Goal: Information Seeking & Learning: Learn about a topic

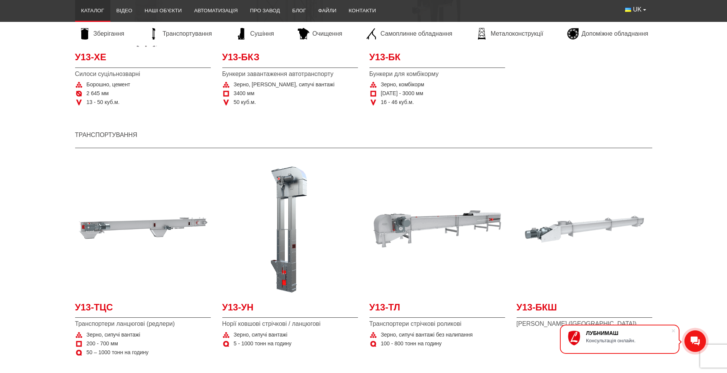
scroll to position [542, 0]
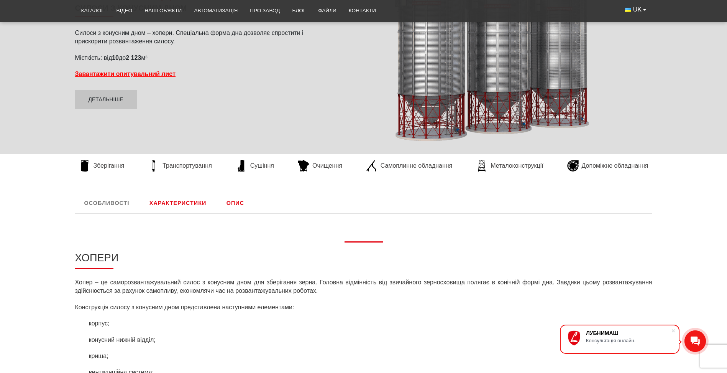
click at [192, 205] on link "Характеристики" at bounding box center [177, 203] width 75 height 20
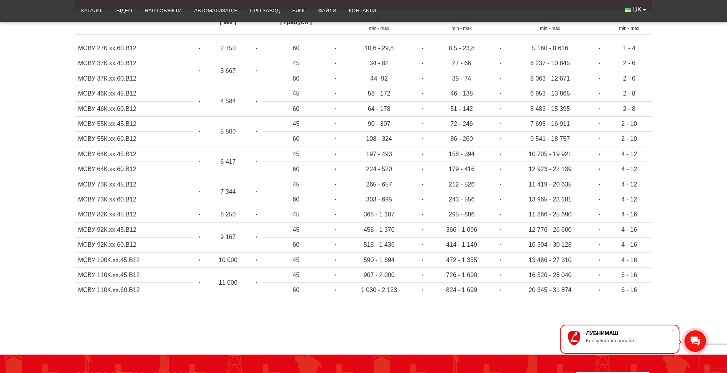
scroll to position [204, 0]
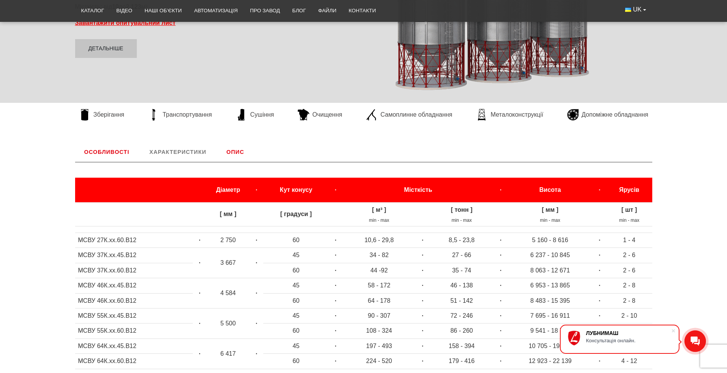
click at [335, 241] on strong "·" at bounding box center [336, 239] width 2 height 7
click at [336, 240] on strong "·" at bounding box center [336, 239] width 2 height 7
click at [333, 242] on td "·" at bounding box center [336, 240] width 14 height 15
click at [335, 241] on strong "·" at bounding box center [336, 239] width 2 height 7
click at [319, 263] on tbody "[ мм ] [ градуси ] [ м³ ] min - max [ тонн ] min - max [ мм ] min - max [ шт ] …" at bounding box center [363, 348] width 577 height 293
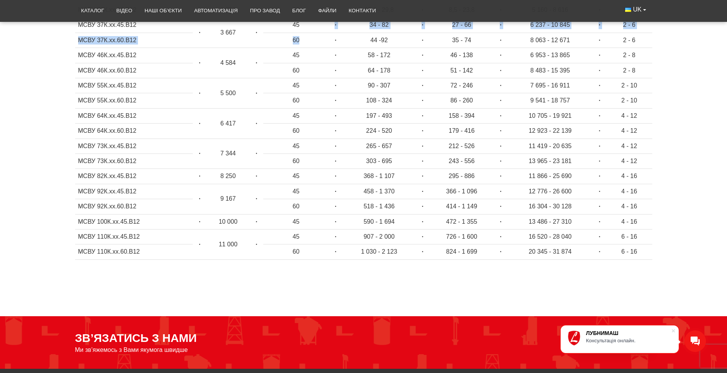
scroll to position [319, 0]
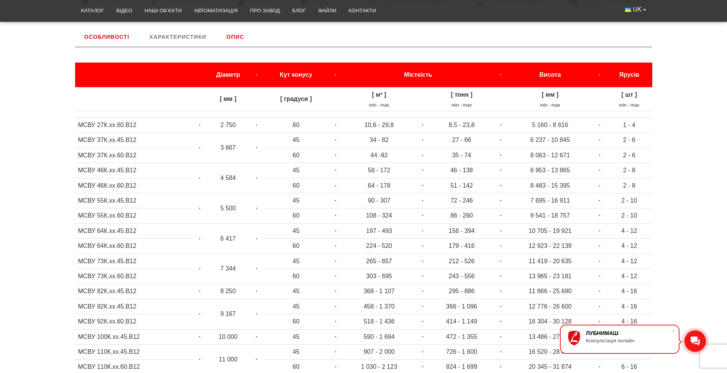
click at [298, 170] on td "45" at bounding box center [296, 170] width 66 height 15
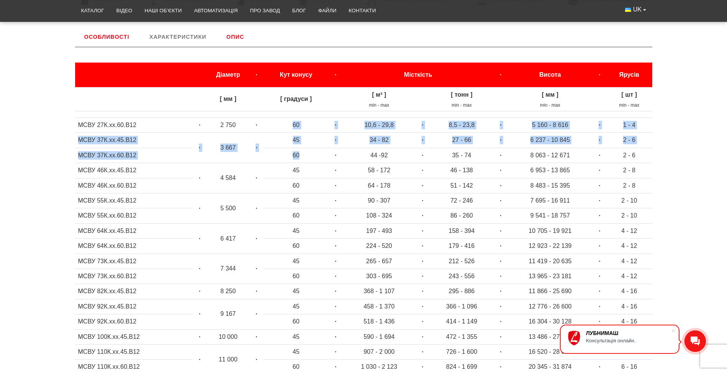
drag, startPoint x: 292, startPoint y: 127, endPoint x: 302, endPoint y: 151, distance: 26.5
click at [302, 151] on tbody "[ мм ] [ градуси ] [ м³ ] min - max [ тонн ] min - max [ мм ] min - max [ шт ] …" at bounding box center [363, 233] width 577 height 293
drag, startPoint x: 302, startPoint y: 151, endPoint x: 313, endPoint y: 181, distance: 31.3
click at [313, 181] on td "60" at bounding box center [296, 185] width 66 height 15
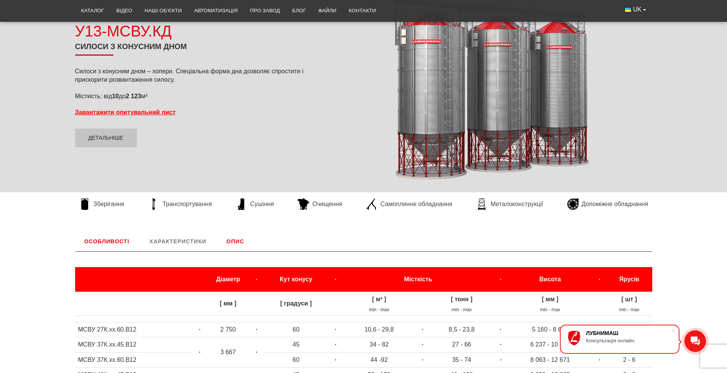
scroll to position [268, 0]
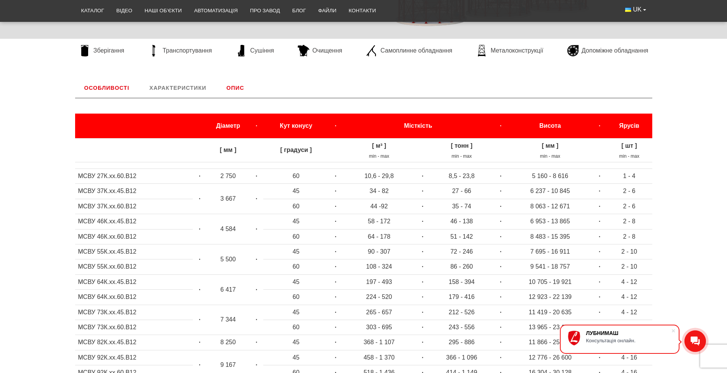
click at [237, 85] on link "Опис" at bounding box center [235, 88] width 36 height 20
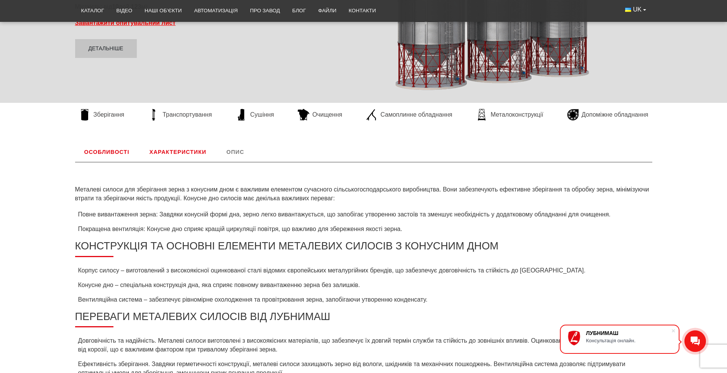
scroll to position [89, 0]
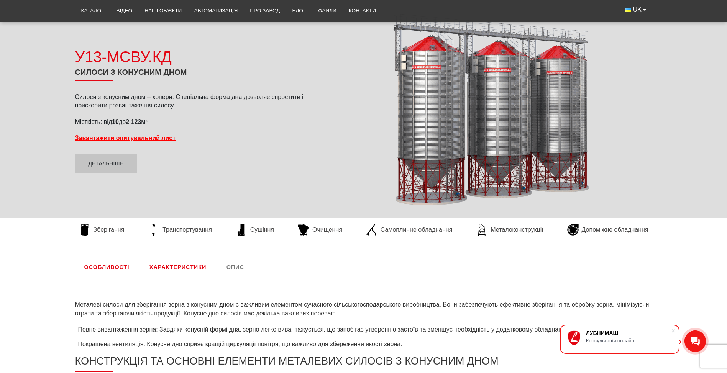
click at [197, 262] on link "Характеристики" at bounding box center [177, 267] width 75 height 20
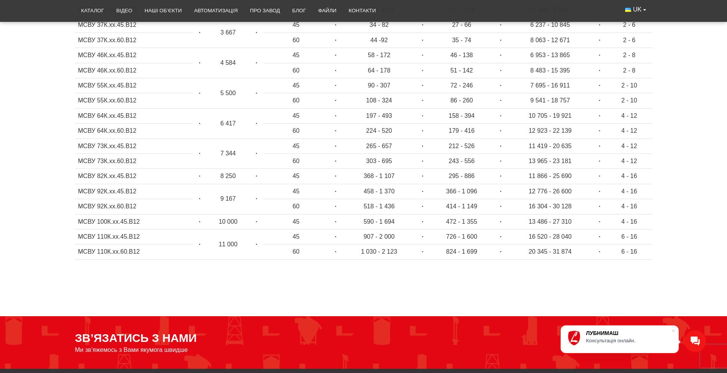
scroll to position [358, 0]
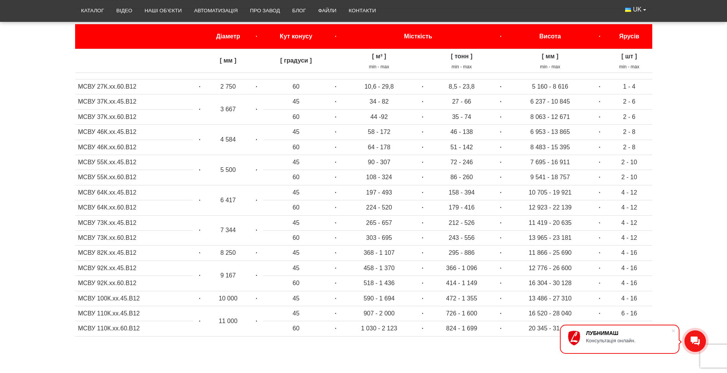
click at [414, 239] on td "303 - 695" at bounding box center [379, 237] width 74 height 15
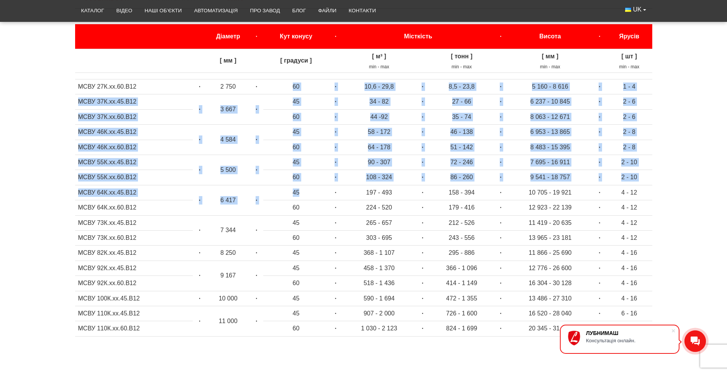
drag, startPoint x: 293, startPoint y: 164, endPoint x: 298, endPoint y: 189, distance: 26.2
click at [298, 189] on tbody "[ мм ] [ градуси ] [ м³ ] min - max [ тонн ] min - max [ мм ] min - max [ шт ] …" at bounding box center [363, 195] width 577 height 293
drag, startPoint x: 298, startPoint y: 189, endPoint x: 297, endPoint y: 175, distance: 14.2
click at [297, 175] on td "60" at bounding box center [296, 177] width 66 height 15
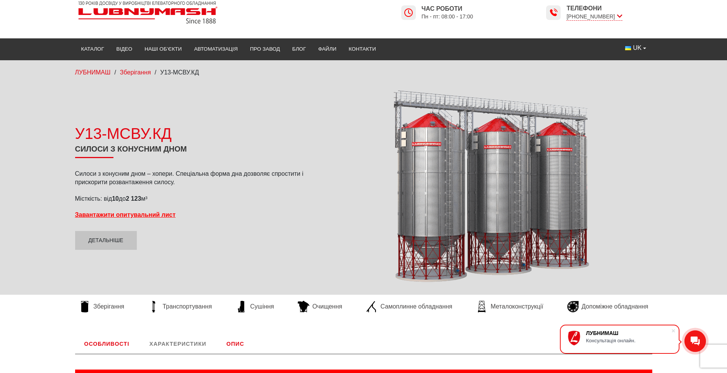
scroll to position [0, 0]
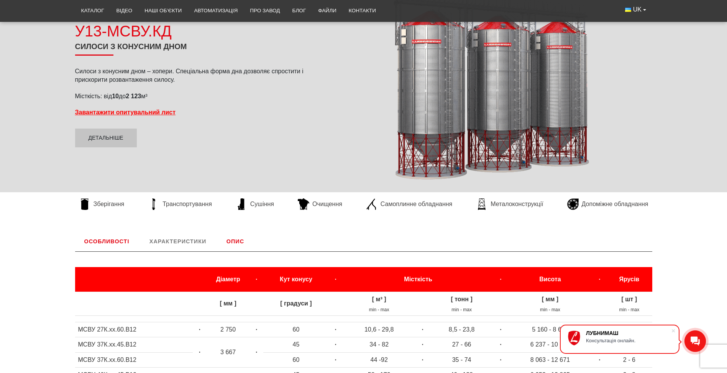
click at [232, 241] on link "Опис" at bounding box center [235, 241] width 36 height 20
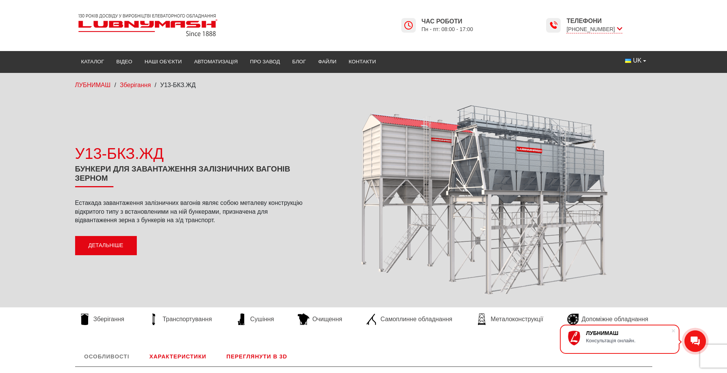
click at [119, 248] on link "Детальніше" at bounding box center [106, 245] width 62 height 19
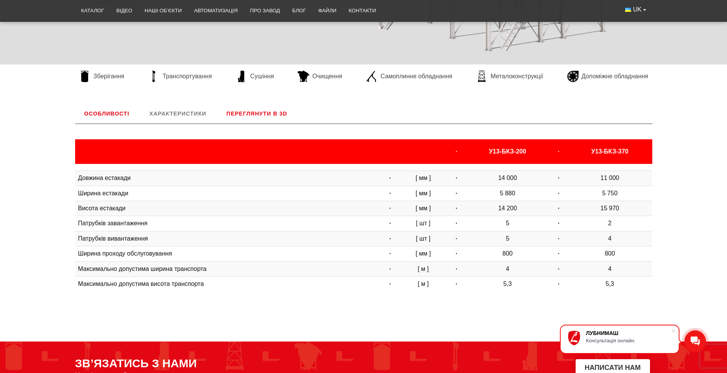
scroll to position [128, 0]
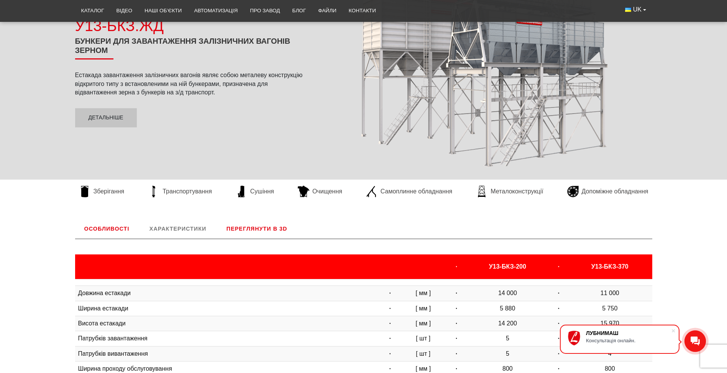
click at [100, 232] on link "Особливості" at bounding box center [107, 228] width 64 height 20
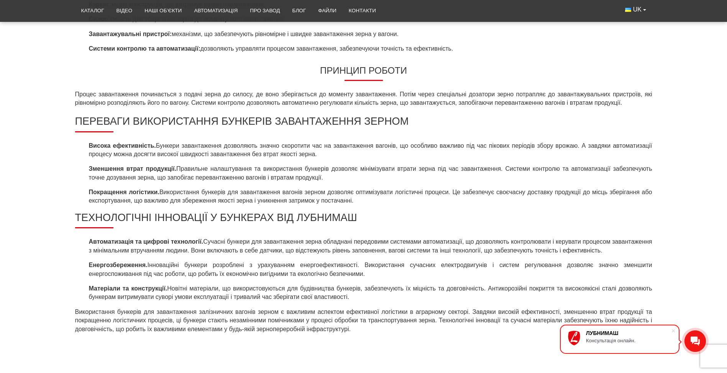
scroll to position [549, 0]
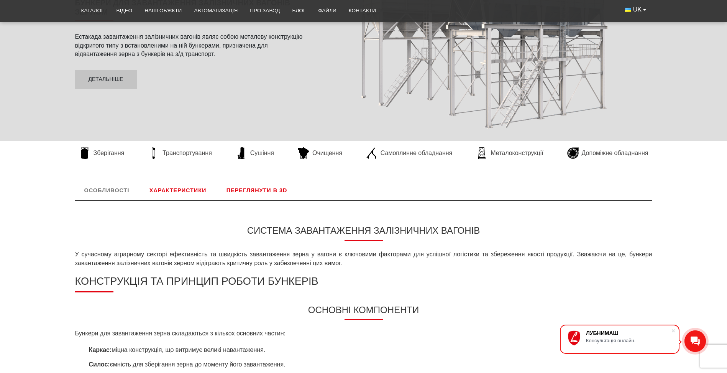
click at [184, 192] on link "Характеристики" at bounding box center [177, 190] width 75 height 20
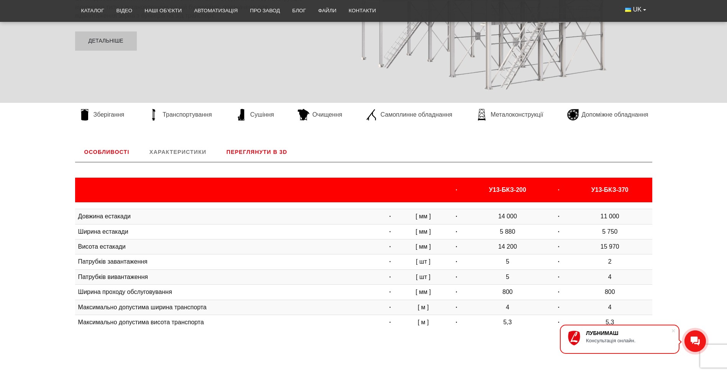
scroll to position [243, 0]
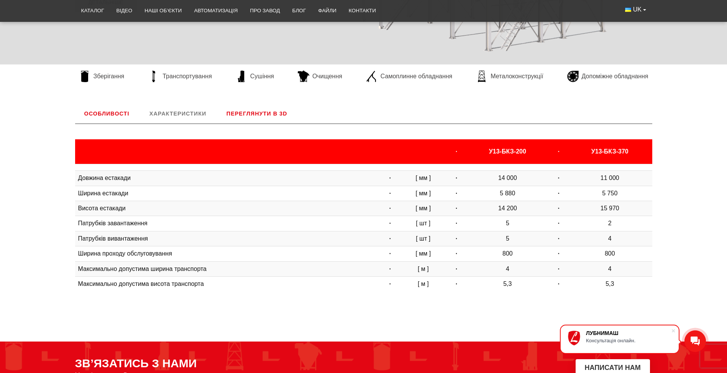
click at [250, 115] on link "Переглянути в 3D" at bounding box center [256, 113] width 79 height 20
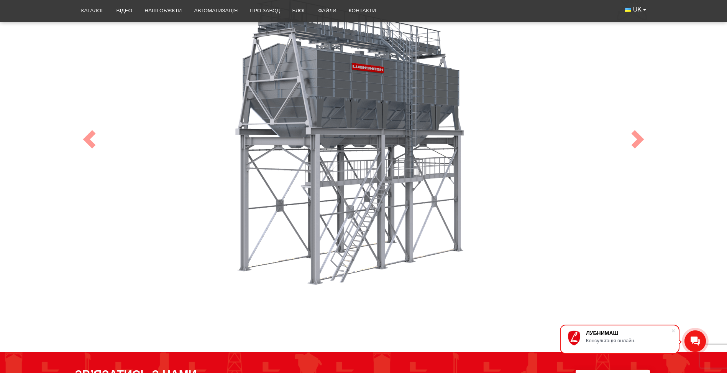
scroll to position [319, 0]
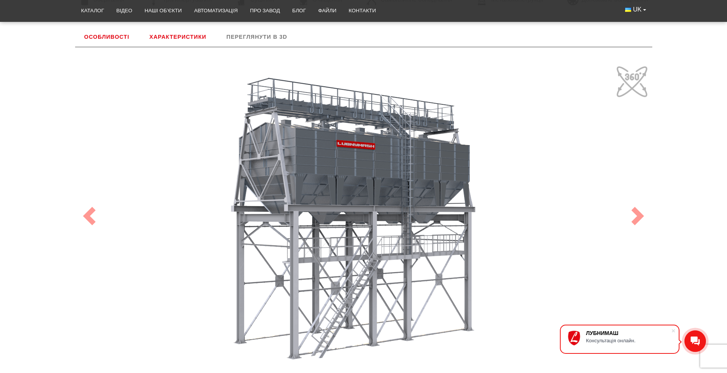
drag, startPoint x: 396, startPoint y: 250, endPoint x: 371, endPoint y: 250, distance: 24.5
click at [371, 250] on div "100" at bounding box center [363, 215] width 575 height 307
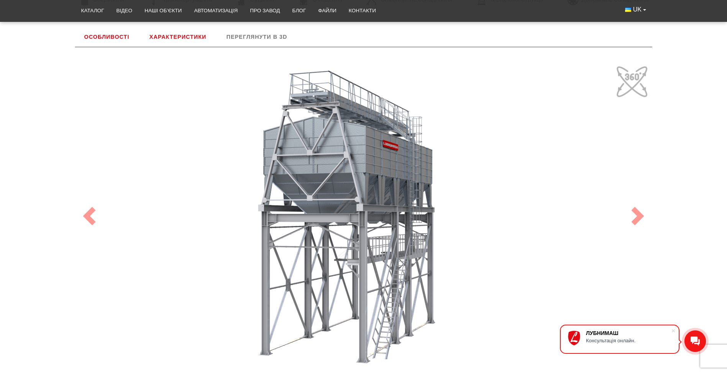
drag, startPoint x: 409, startPoint y: 245, endPoint x: 453, endPoint y: 259, distance: 46.7
click at [453, 259] on div "100" at bounding box center [363, 215] width 575 height 307
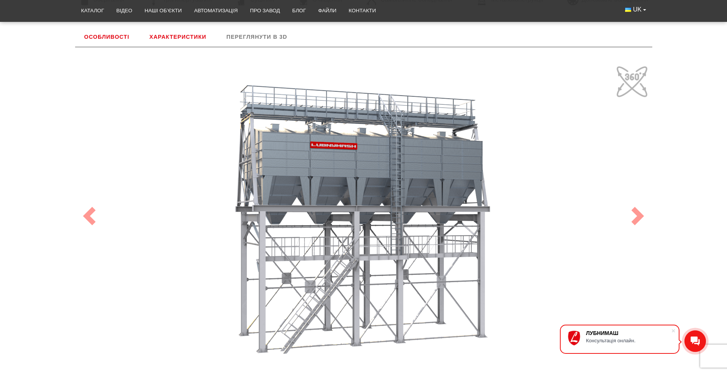
drag, startPoint x: 401, startPoint y: 276, endPoint x: 319, endPoint y: 297, distance: 85.3
click at [319, 297] on div "100" at bounding box center [363, 215] width 575 height 307
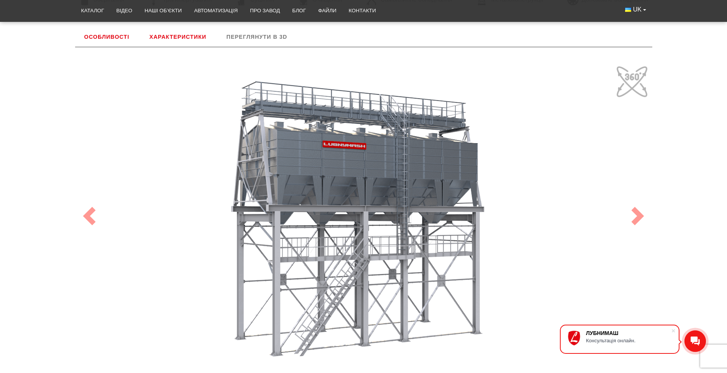
drag, startPoint x: 359, startPoint y: 208, endPoint x: 368, endPoint y: 227, distance: 20.7
click at [368, 227] on div "100" at bounding box center [363, 215] width 575 height 307
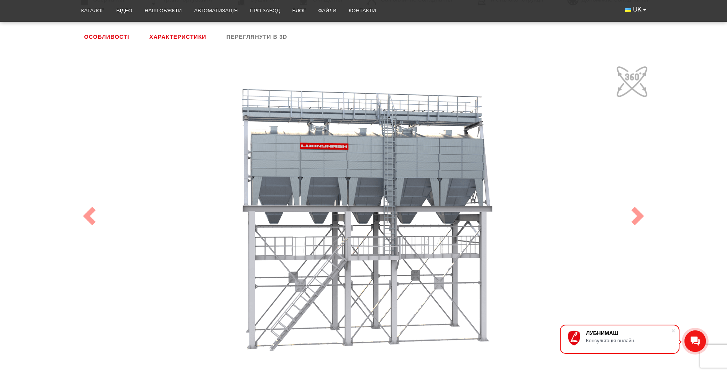
drag, startPoint x: 344, startPoint y: 352, endPoint x: 325, endPoint y: 352, distance: 18.8
click at [325, 352] on div "100" at bounding box center [363, 215] width 575 height 307
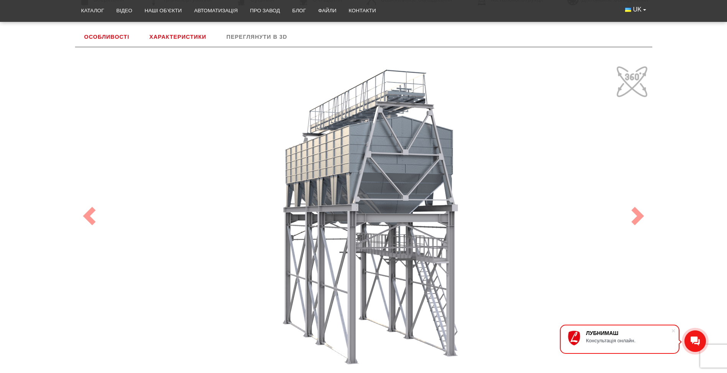
drag, startPoint x: 410, startPoint y: 323, endPoint x: 602, endPoint y: 333, distance: 191.5
click at [602, 333] on body "ЛУБНИМАШ Консультація онлайн. LUBNYMASH Каталог Відео Наші об’єкти Автоматизаці…" at bounding box center [363, 177] width 727 height 993
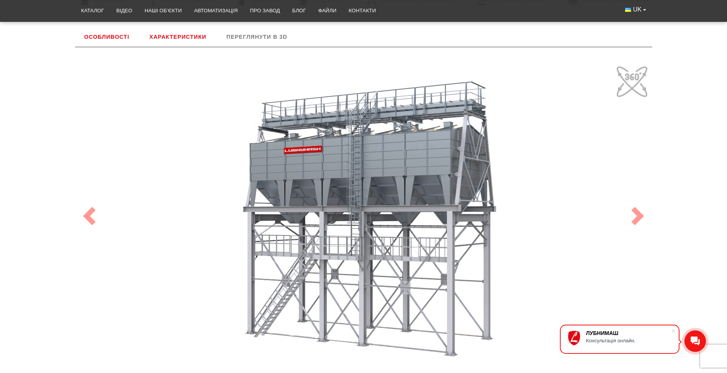
drag, startPoint x: 422, startPoint y: 322, endPoint x: 221, endPoint y: 324, distance: 200.8
click at [221, 324] on div "100" at bounding box center [363, 215] width 575 height 307
click at [639, 83] on link "Next" at bounding box center [637, 215] width 29 height 337
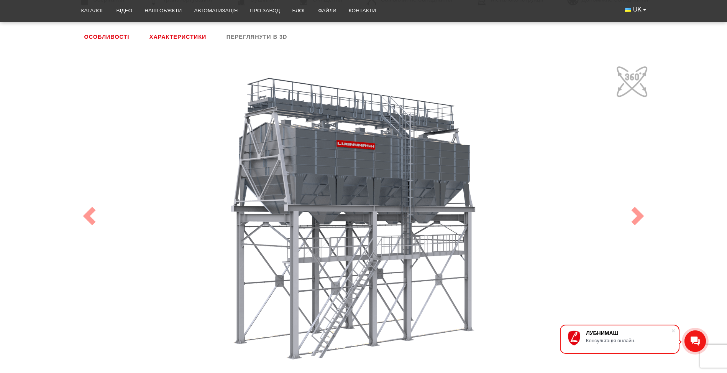
drag, startPoint x: 443, startPoint y: 269, endPoint x: 492, endPoint y: 317, distance: 68.8
click at [492, 317] on div "100" at bounding box center [363, 215] width 575 height 307
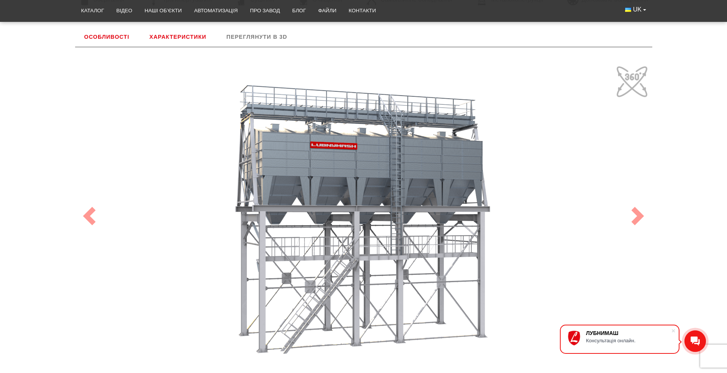
drag, startPoint x: 410, startPoint y: 273, endPoint x: 376, endPoint y: 314, distance: 53.6
click at [376, 314] on div "100" at bounding box center [363, 215] width 575 height 307
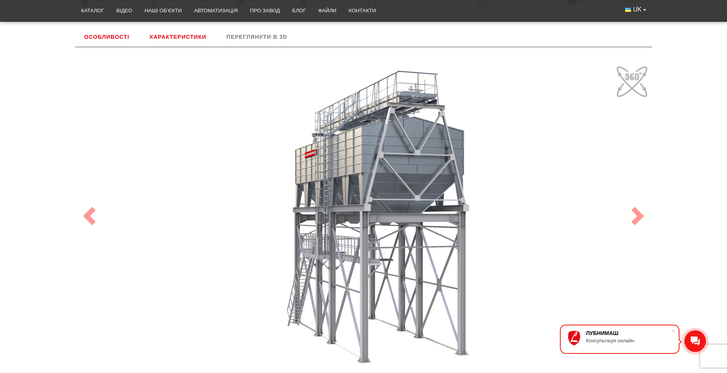
drag, startPoint x: 419, startPoint y: 319, endPoint x: 298, endPoint y: 332, distance: 122.2
click at [284, 333] on div "100" at bounding box center [363, 215] width 575 height 307
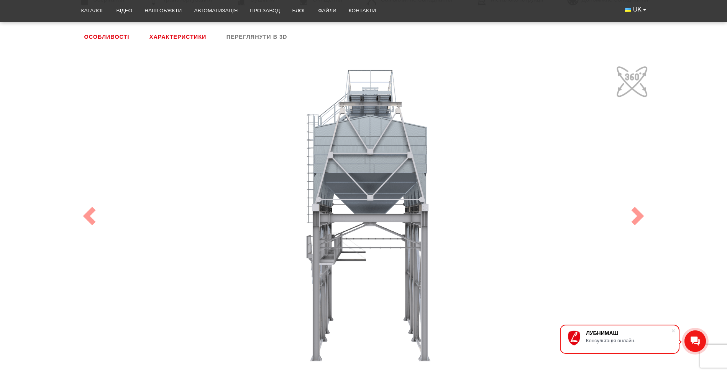
drag, startPoint x: 419, startPoint y: 309, endPoint x: 420, endPoint y: 321, distance: 11.9
click at [420, 321] on div "100" at bounding box center [363, 215] width 575 height 307
drag, startPoint x: 372, startPoint y: 315, endPoint x: 394, endPoint y: 317, distance: 22.0
click at [394, 317] on div "100" at bounding box center [363, 215] width 575 height 307
drag, startPoint x: 386, startPoint y: 322, endPoint x: 355, endPoint y: 331, distance: 32.5
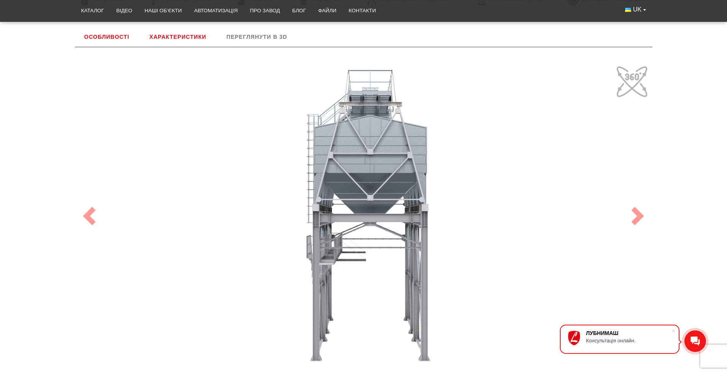
click at [355, 331] on div "100" at bounding box center [363, 215] width 575 height 307
drag, startPoint x: 368, startPoint y: 284, endPoint x: 370, endPoint y: 288, distance: 3.9
click at [370, 288] on div "100" at bounding box center [363, 215] width 575 height 307
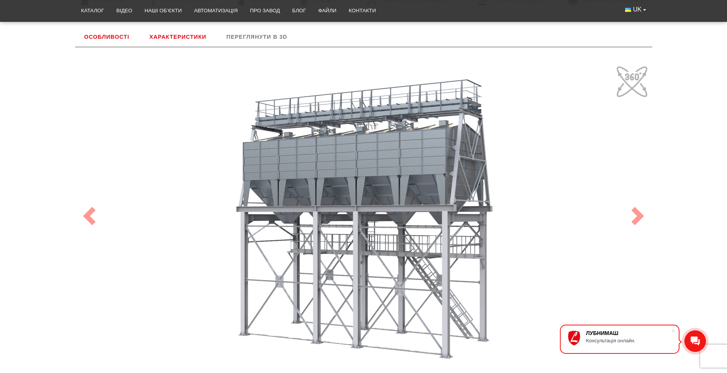
drag, startPoint x: 370, startPoint y: 300, endPoint x: 211, endPoint y: 315, distance: 159.3
click at [208, 315] on div "100" at bounding box center [363, 215] width 575 height 307
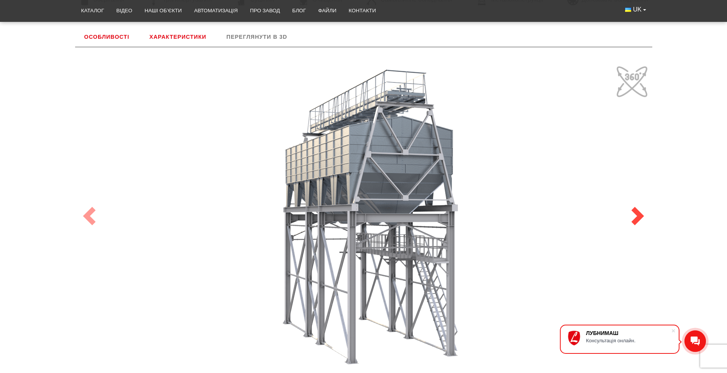
click at [639, 213] on span at bounding box center [638, 216] width 18 height 18
click at [637, 217] on span at bounding box center [638, 216] width 18 height 18
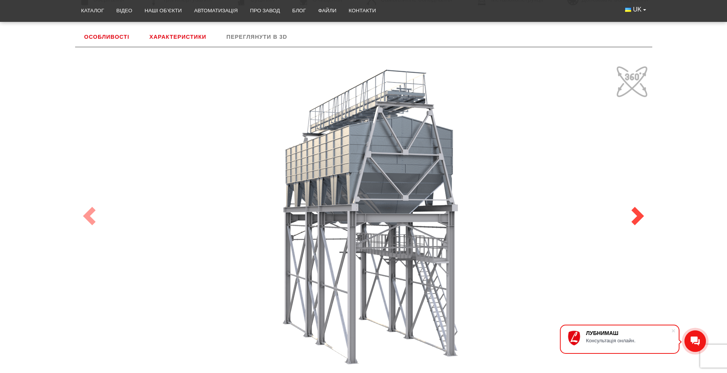
click at [637, 217] on span at bounding box center [638, 216] width 18 height 18
click at [92, 215] on span at bounding box center [89, 216] width 18 height 18
click at [637, 215] on span at bounding box center [638, 216] width 18 height 18
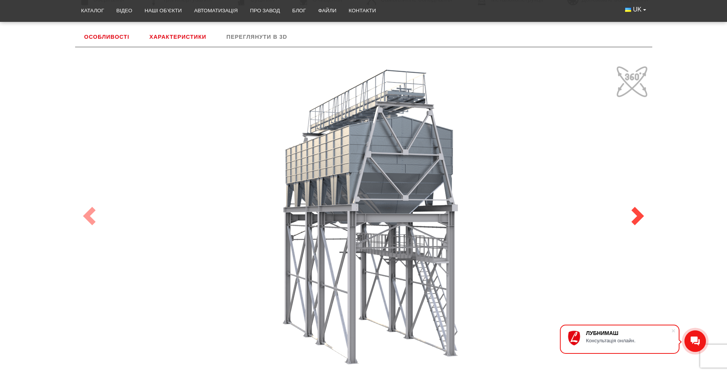
click at [637, 215] on span at bounding box center [638, 216] width 18 height 18
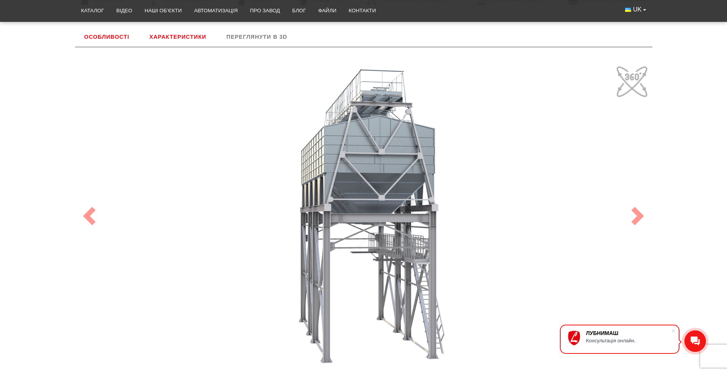
drag, startPoint x: 461, startPoint y: 257, endPoint x: 457, endPoint y: 236, distance: 21.1
click at [457, 236] on div "100" at bounding box center [363, 215] width 575 height 307
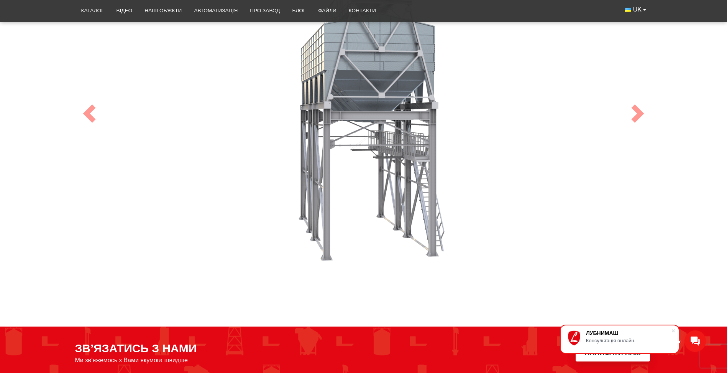
scroll to position [268, 0]
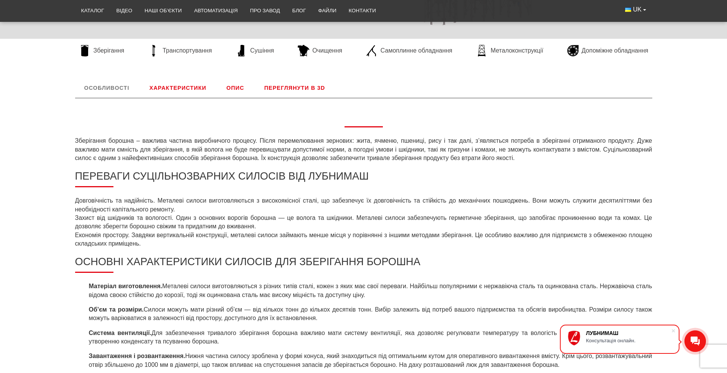
scroll to position [307, 0]
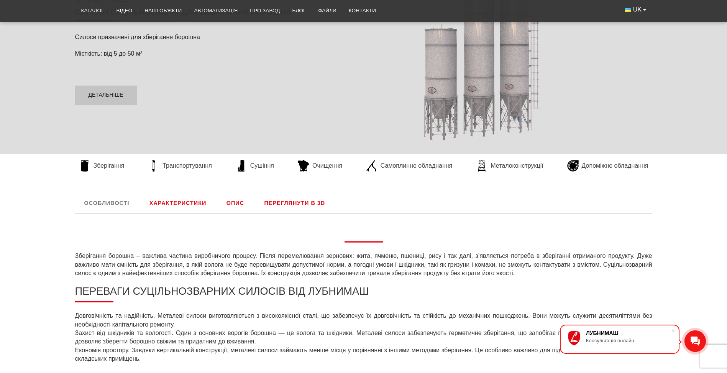
click at [176, 199] on link "Характеристики" at bounding box center [177, 203] width 75 height 20
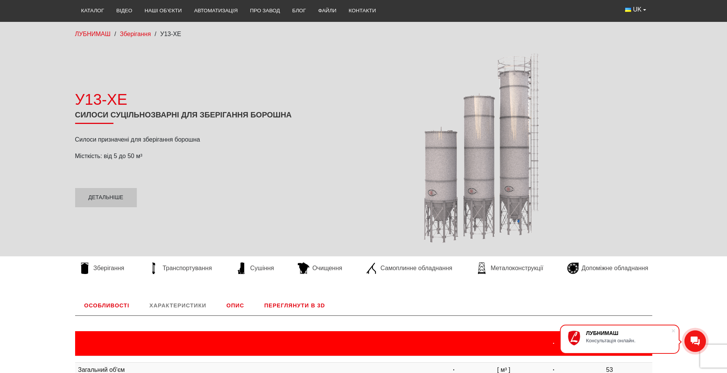
scroll to position [204, 0]
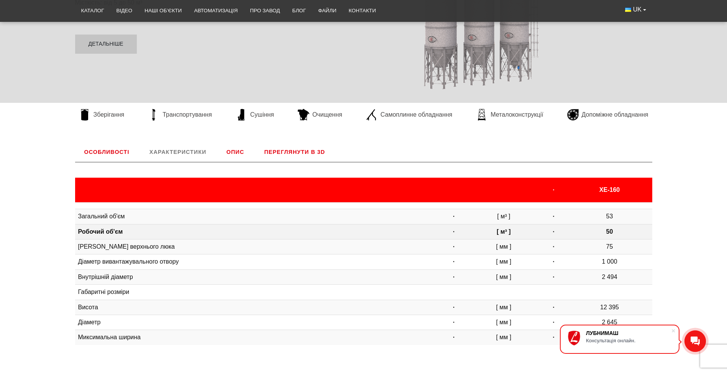
click at [605, 232] on td "50" at bounding box center [609, 231] width 85 height 15
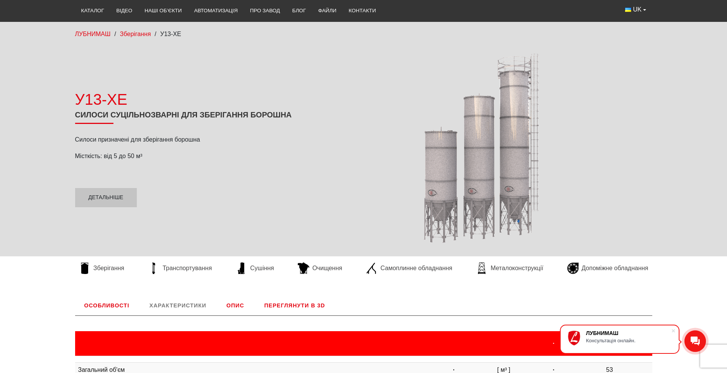
scroll to position [243, 0]
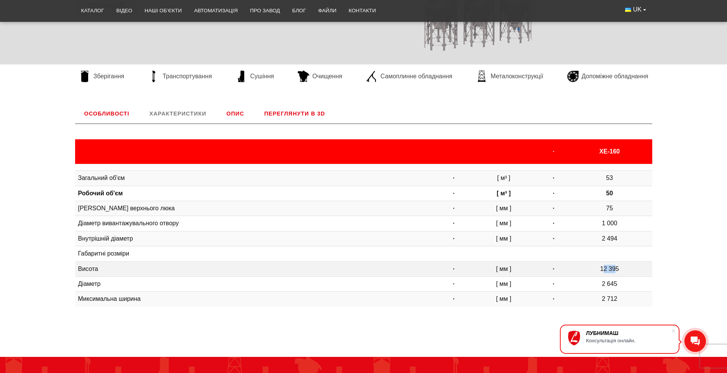
drag, startPoint x: 604, startPoint y: 267, endPoint x: 616, endPoint y: 268, distance: 12.4
click at [616, 268] on td "12 395" at bounding box center [609, 268] width 85 height 15
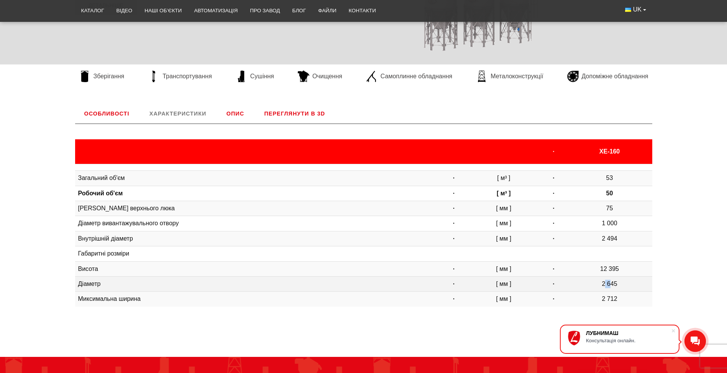
drag, startPoint x: 616, startPoint y: 268, endPoint x: 611, endPoint y: 285, distance: 17.7
click at [611, 285] on td "2 645" at bounding box center [609, 283] width 85 height 15
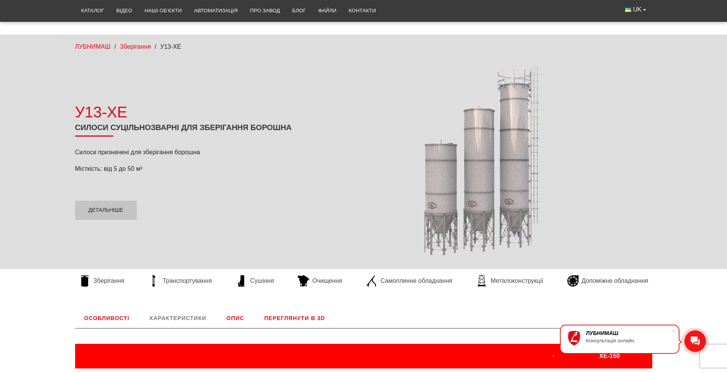
scroll to position [153, 0]
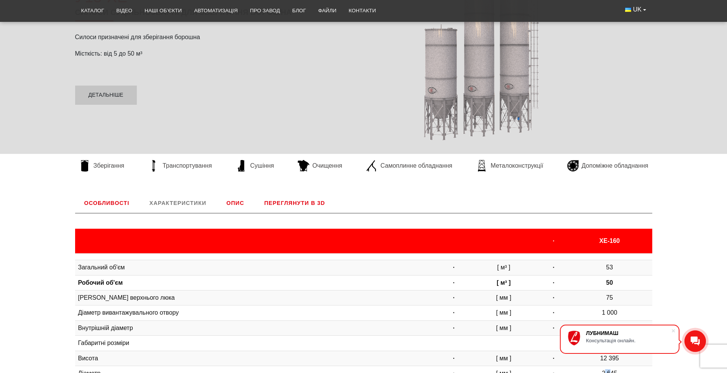
click at [229, 205] on link "Опис" at bounding box center [235, 203] width 36 height 20
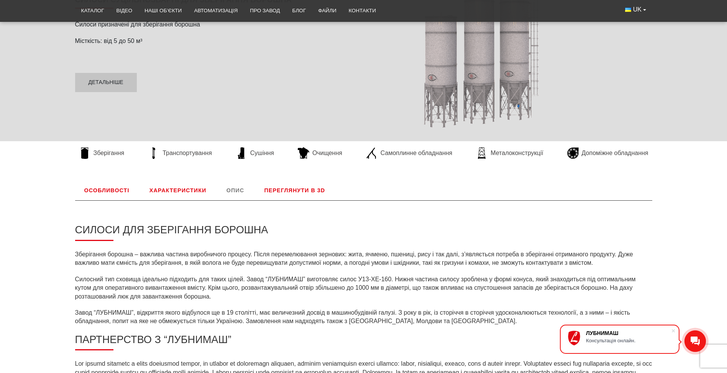
click at [273, 190] on link "Переглянути в 3D" at bounding box center [294, 190] width 79 height 20
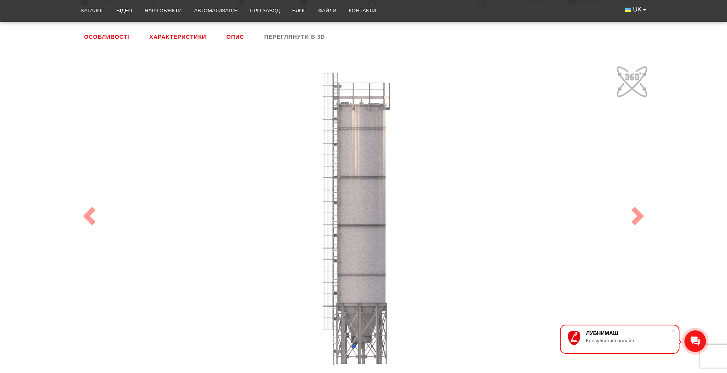
drag, startPoint x: 519, startPoint y: 250, endPoint x: 419, endPoint y: 258, distance: 101.2
click at [429, 256] on div "100" at bounding box center [363, 215] width 575 height 307
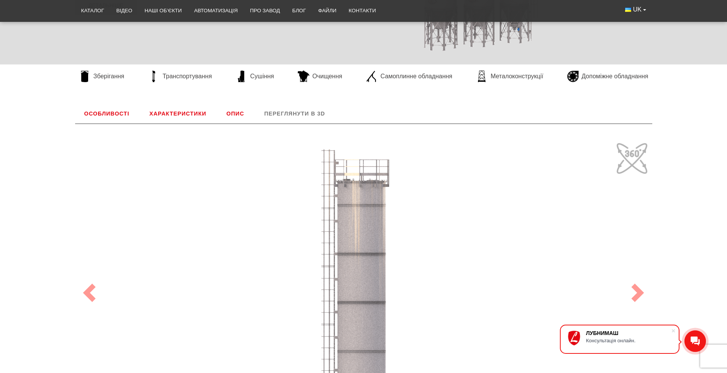
scroll to position [358, 0]
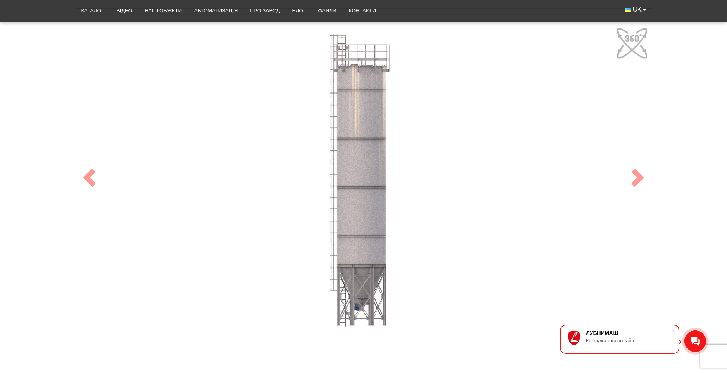
drag, startPoint x: 397, startPoint y: 242, endPoint x: 377, endPoint y: 249, distance: 20.6
click at [377, 249] on div "100" at bounding box center [363, 177] width 575 height 307
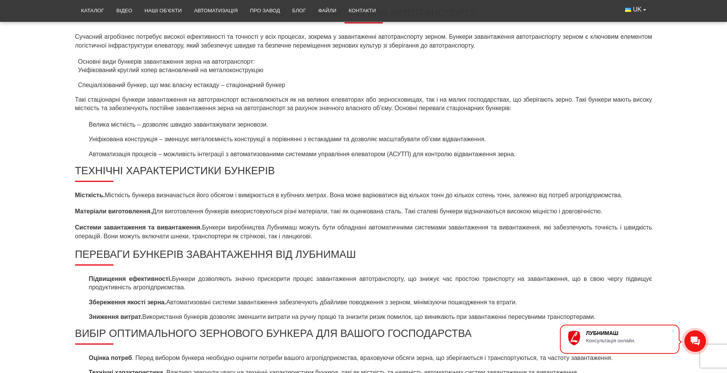
scroll to position [422, 0]
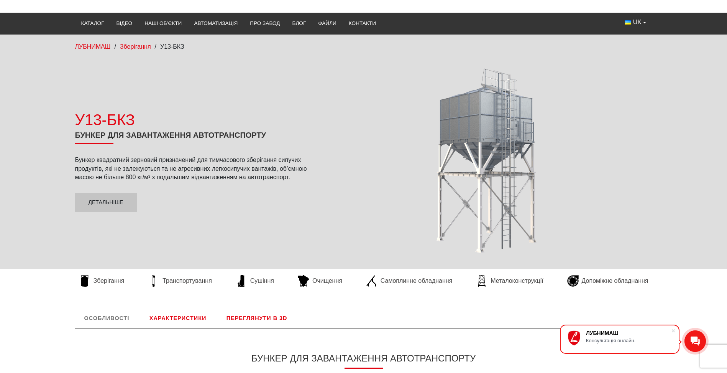
click at [167, 323] on link "Характеристики" at bounding box center [177, 318] width 75 height 20
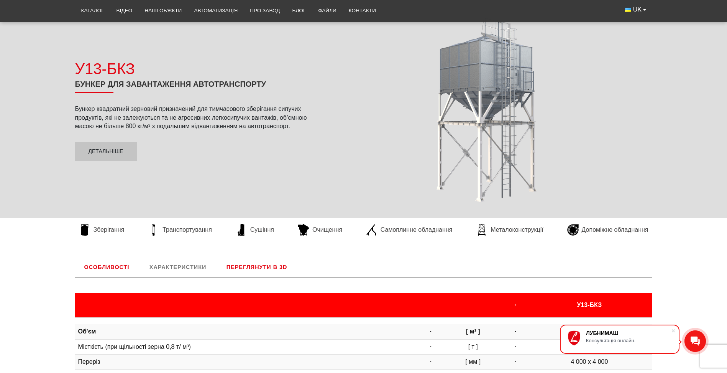
scroll to position [51, 0]
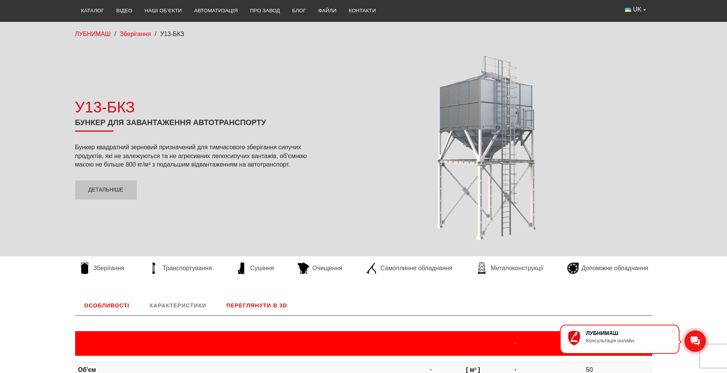
click at [243, 305] on link "Переглянути в 3D" at bounding box center [256, 305] width 79 height 20
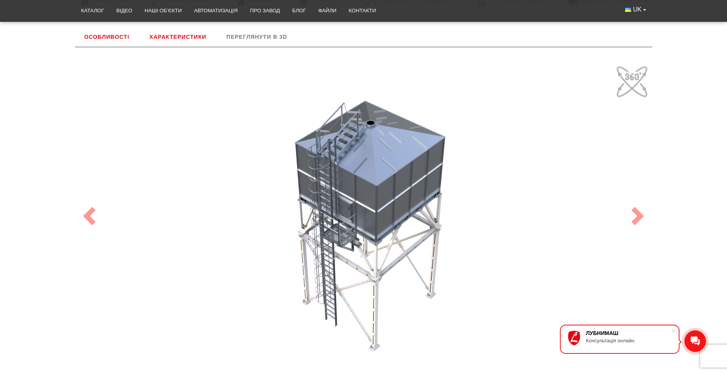
drag, startPoint x: 363, startPoint y: 255, endPoint x: 340, endPoint y: 183, distance: 75.5
click at [340, 183] on div "100" at bounding box center [363, 215] width 575 height 307
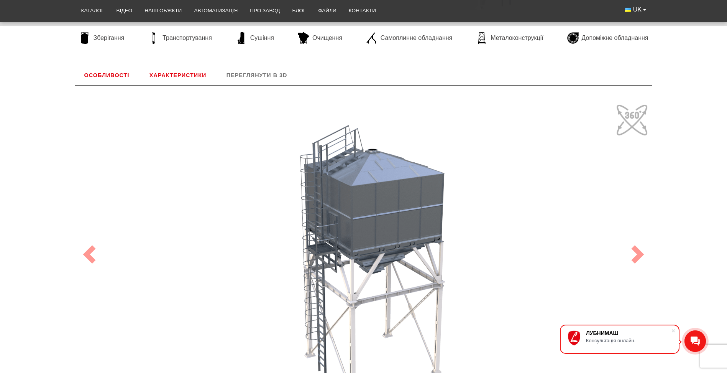
drag, startPoint x: 384, startPoint y: 277, endPoint x: 395, endPoint y: 255, distance: 24.0
click at [395, 255] on div "100" at bounding box center [363, 254] width 575 height 307
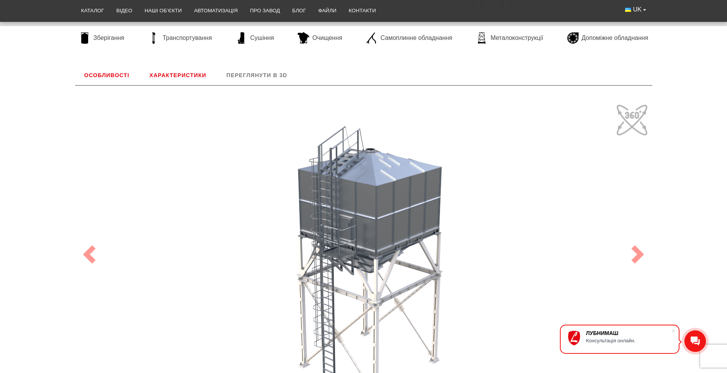
drag, startPoint x: 391, startPoint y: 308, endPoint x: 402, endPoint y: 306, distance: 11.0
click at [402, 306] on div "100" at bounding box center [363, 254] width 575 height 307
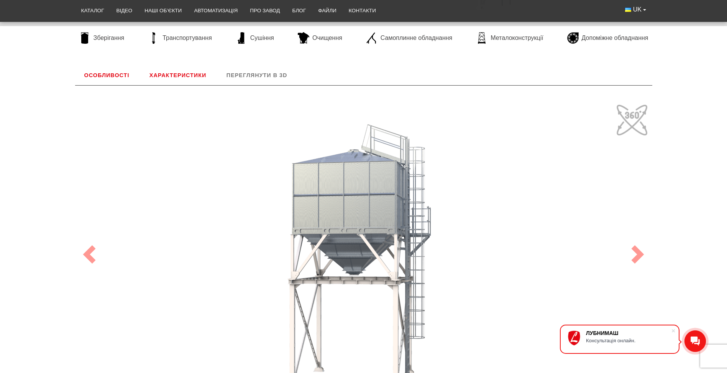
drag, startPoint x: 383, startPoint y: 221, endPoint x: 441, endPoint y: 181, distance: 70.5
click at [441, 181] on div "100" at bounding box center [363, 254] width 575 height 307
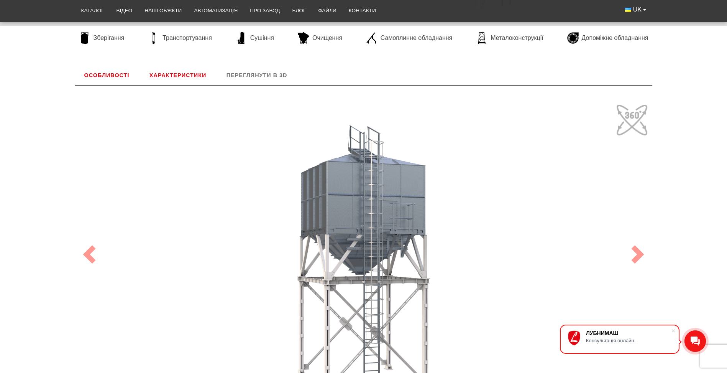
drag, startPoint x: 373, startPoint y: 256, endPoint x: 333, endPoint y: 246, distance: 41.3
click at [333, 246] on div "100" at bounding box center [363, 254] width 575 height 307
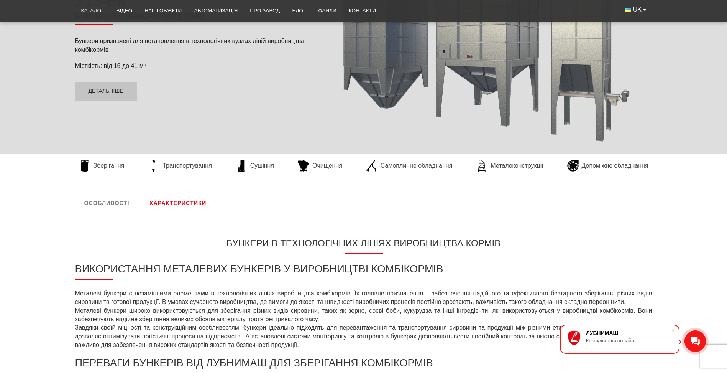
click at [177, 199] on link "Характеристики" at bounding box center [177, 203] width 75 height 20
